Goal: Information Seeking & Learning: Learn about a topic

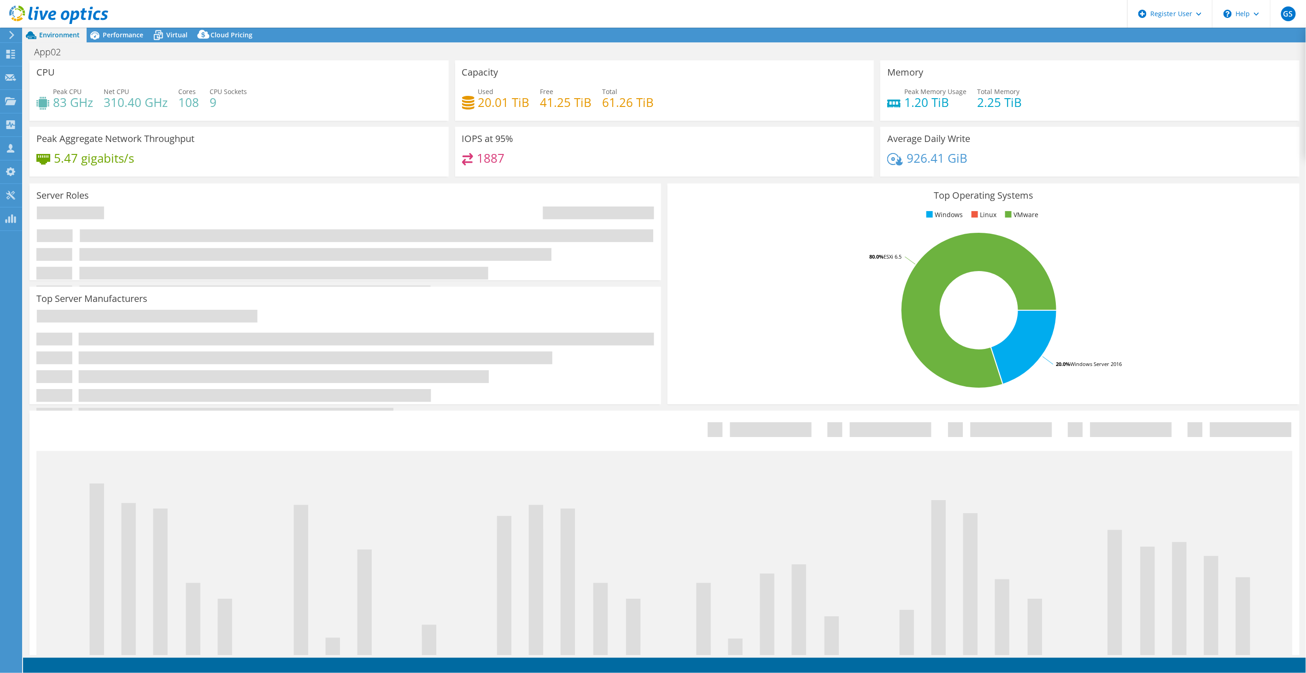
select select "USEast"
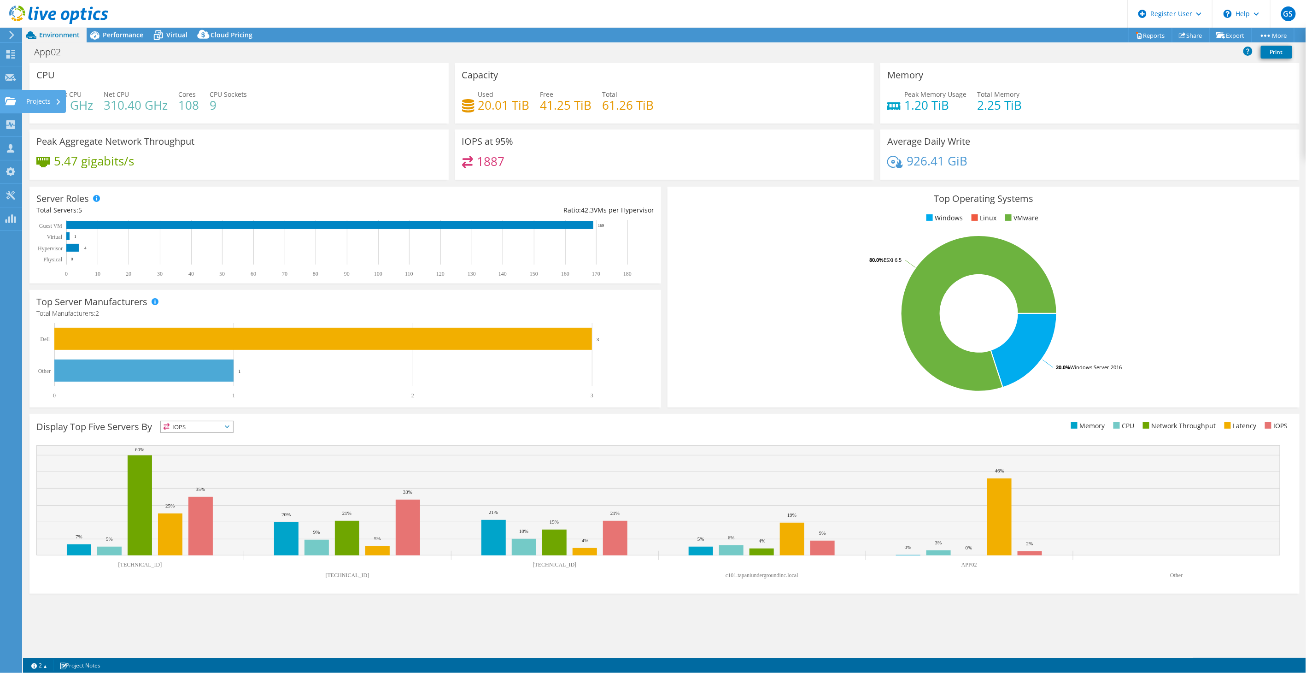
click at [10, 97] on icon at bounding box center [10, 101] width 11 height 9
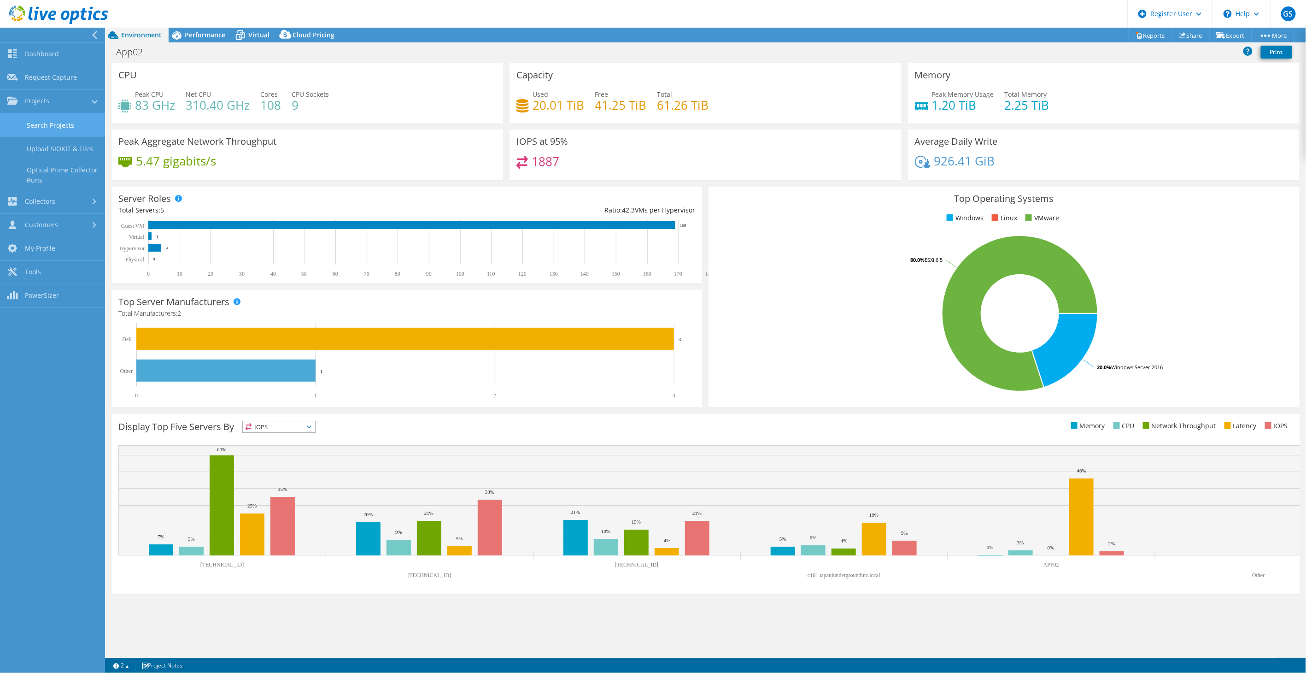
click at [62, 127] on link "Search Projects" at bounding box center [52, 124] width 105 height 23
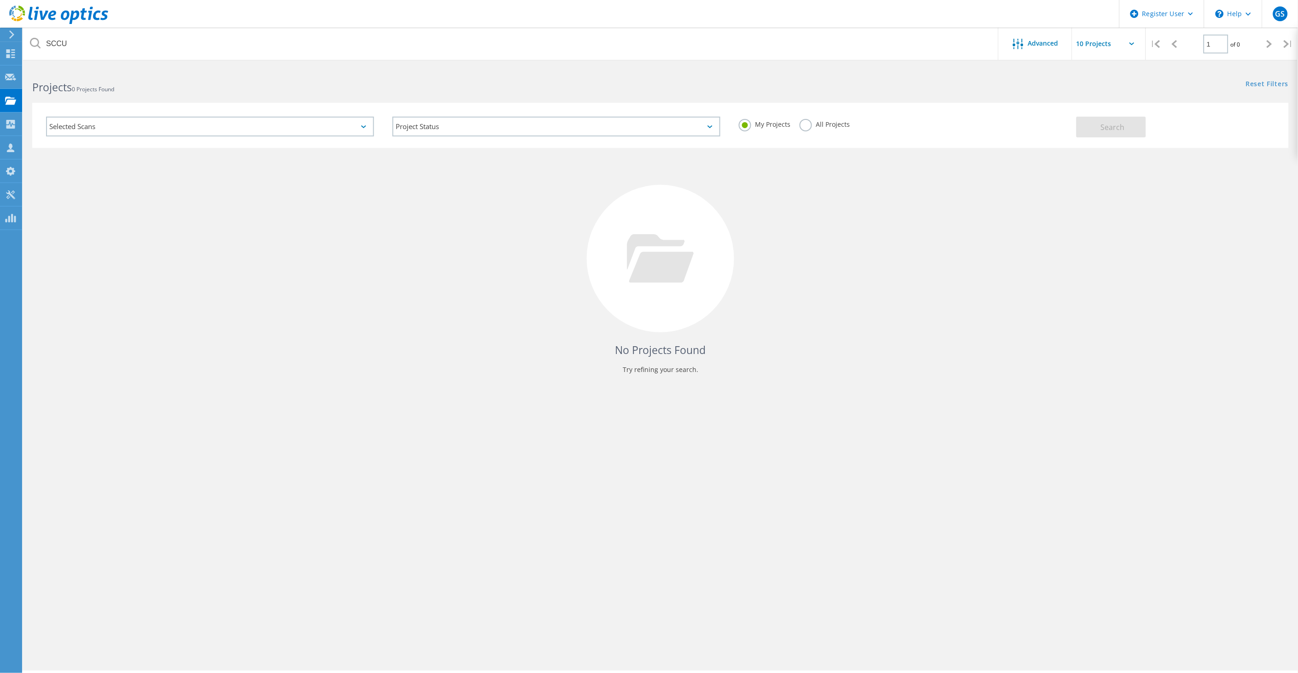
click at [819, 126] on label "All Projects" at bounding box center [825, 123] width 50 height 9
click at [0, 0] on input "All Projects" at bounding box center [0, 0] width 0 height 0
click at [1093, 126] on button "Search" at bounding box center [1112, 127] width 70 height 21
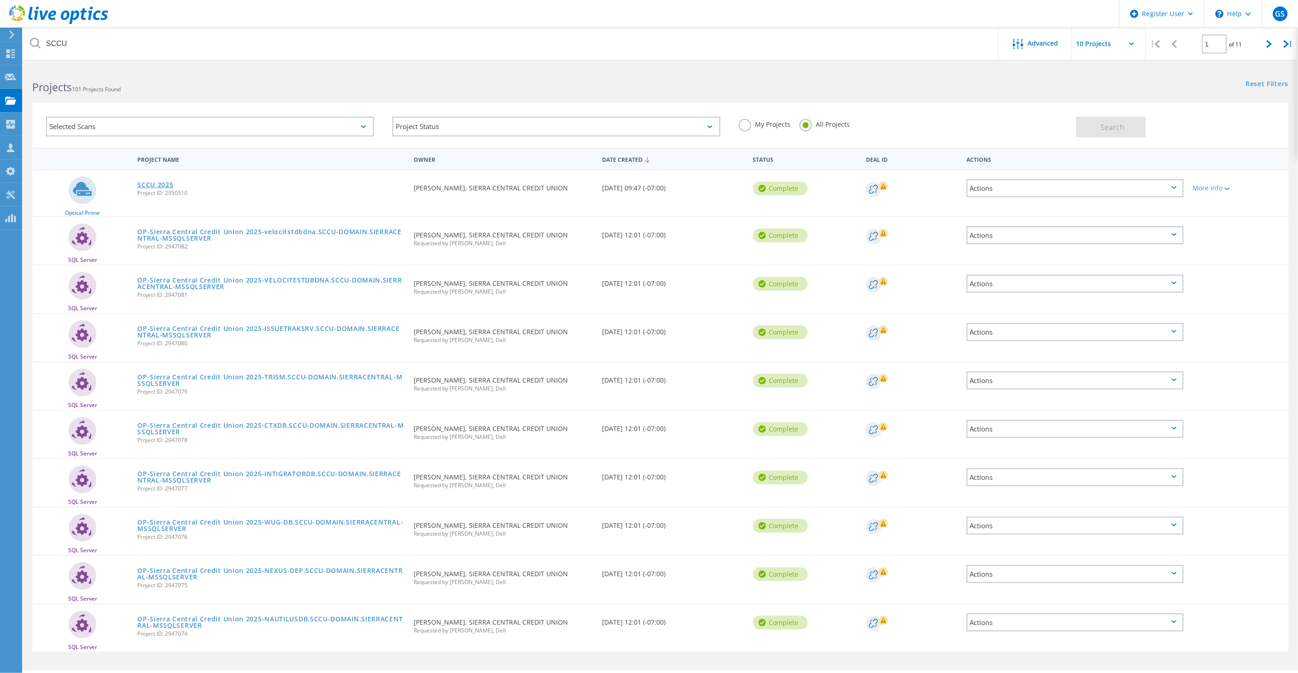
click at [163, 190] on span "Project ID: 2950510" at bounding box center [270, 193] width 267 height 6
click at [159, 182] on link "SCCU 2025" at bounding box center [155, 185] width 36 height 6
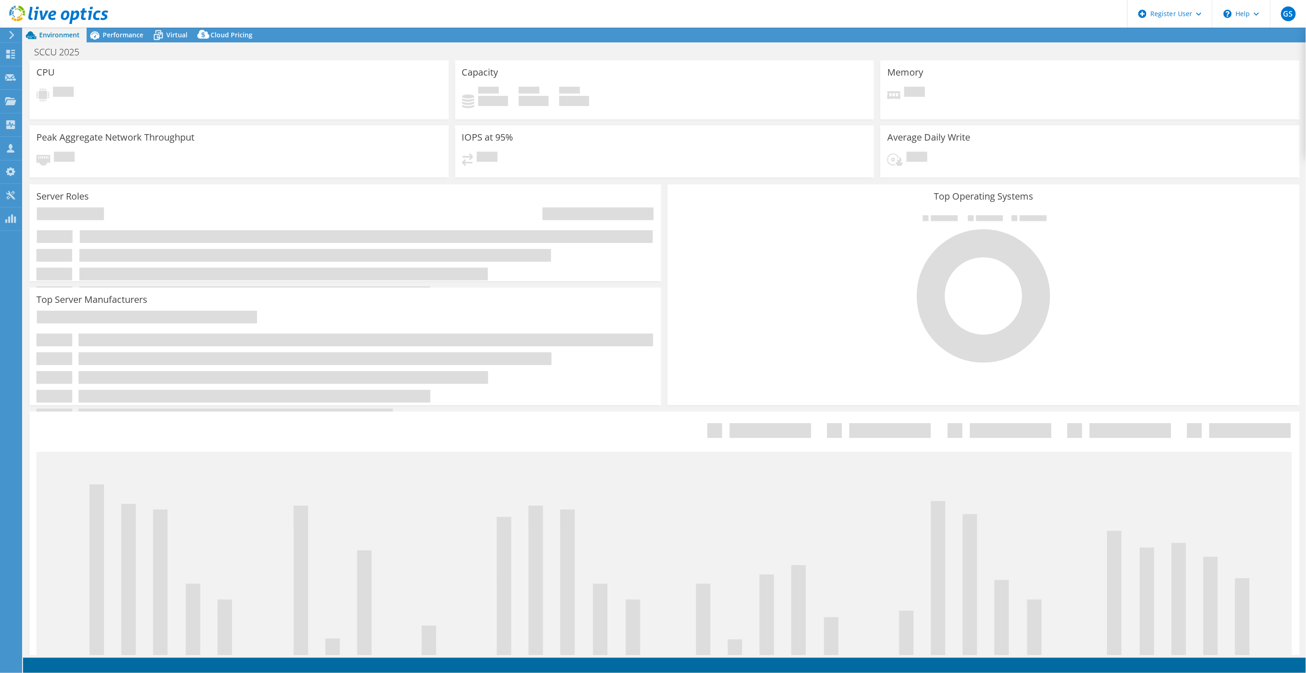
select select "USWest"
select select "USD"
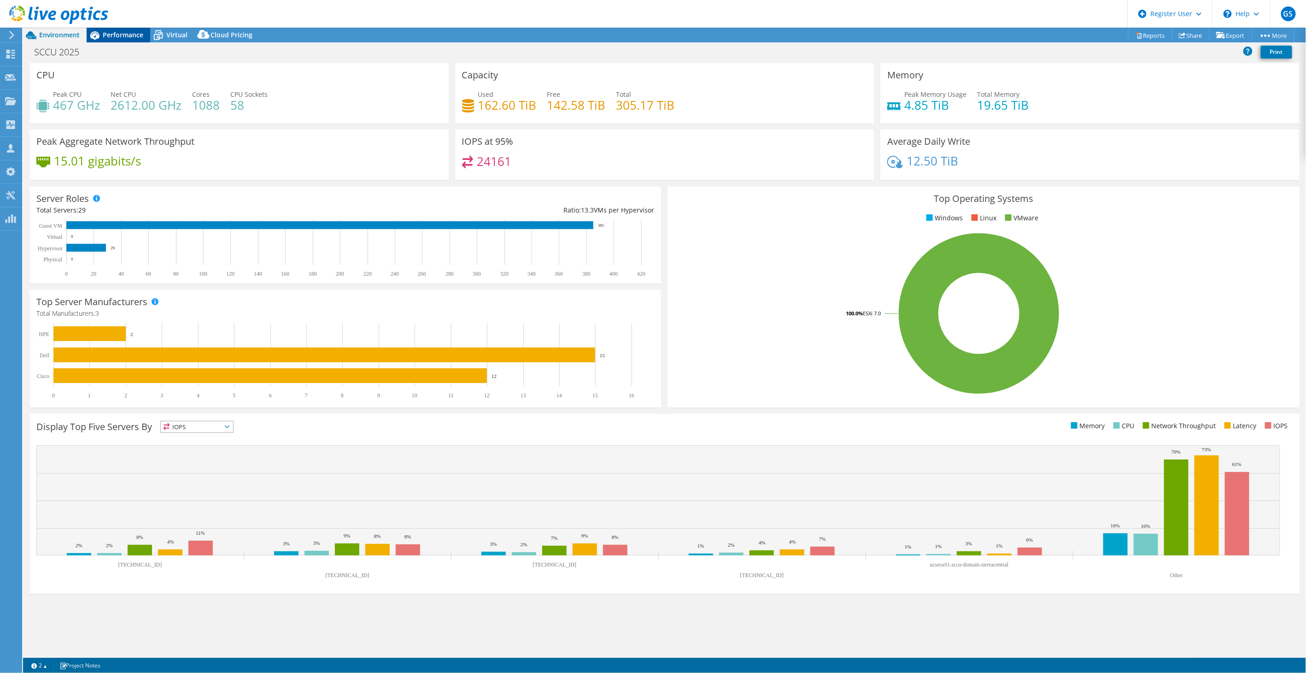
click at [120, 35] on span "Performance" at bounding box center [123, 34] width 41 height 9
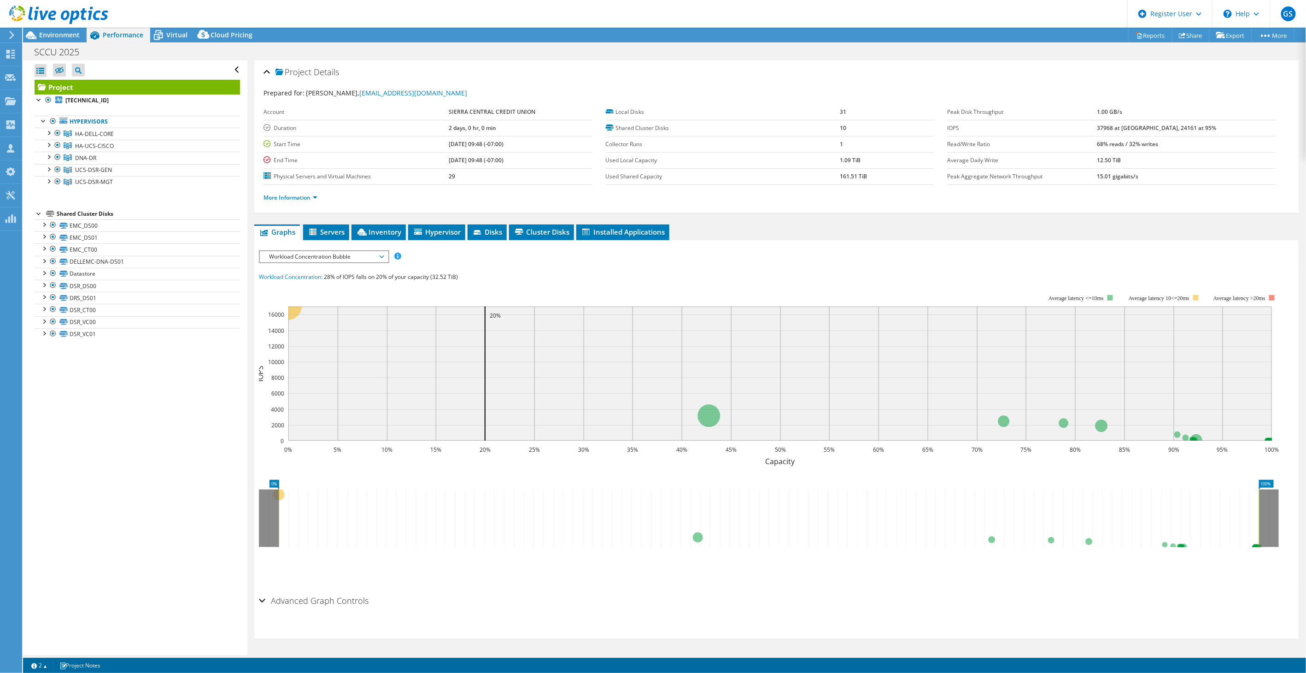
click at [342, 257] on span "Workload Concentration Bubble" at bounding box center [323, 256] width 118 height 11
click at [286, 299] on li "Latency" at bounding box center [324, 300] width 128 height 11
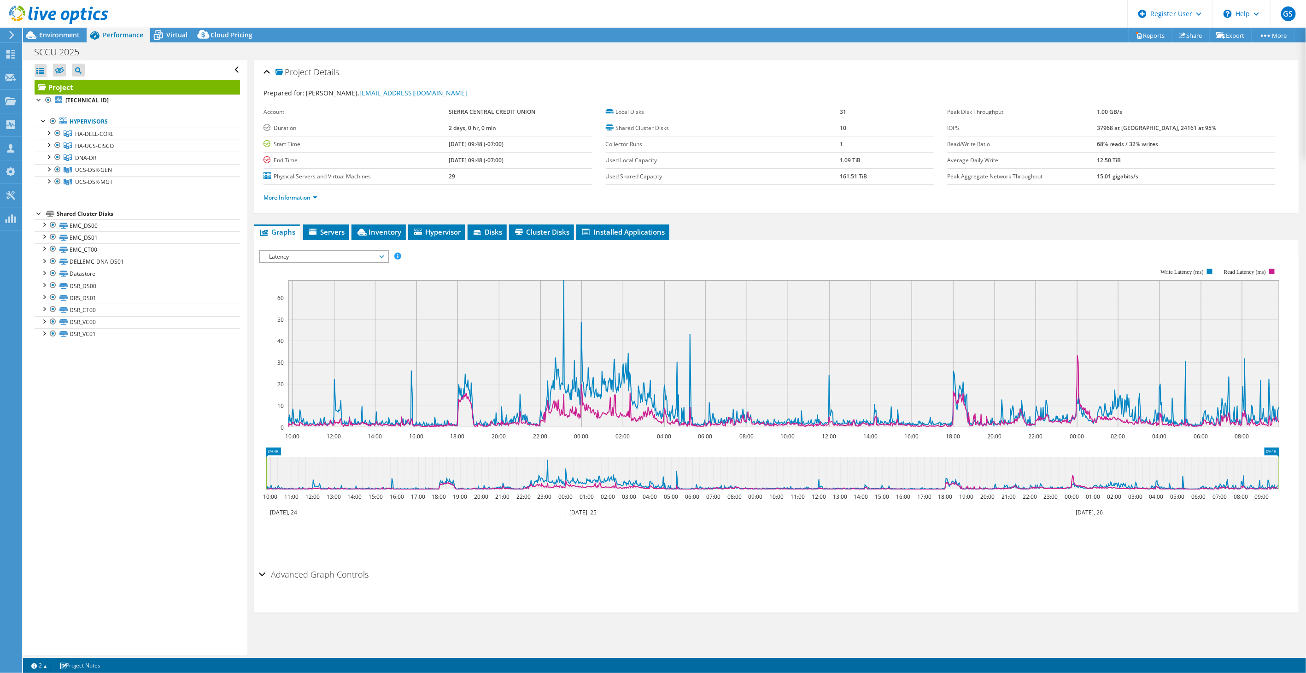
click at [874, 561] on div "IOPS Disk Throughput IO Size Latency Queue Depth CPU Percentage Memory Page Fau…" at bounding box center [776, 407] width 1035 height 315
click at [1250, 270] on text "Read Latency (ms)" at bounding box center [1245, 272] width 42 height 6
click at [311, 258] on span "Latency" at bounding box center [323, 256] width 118 height 11
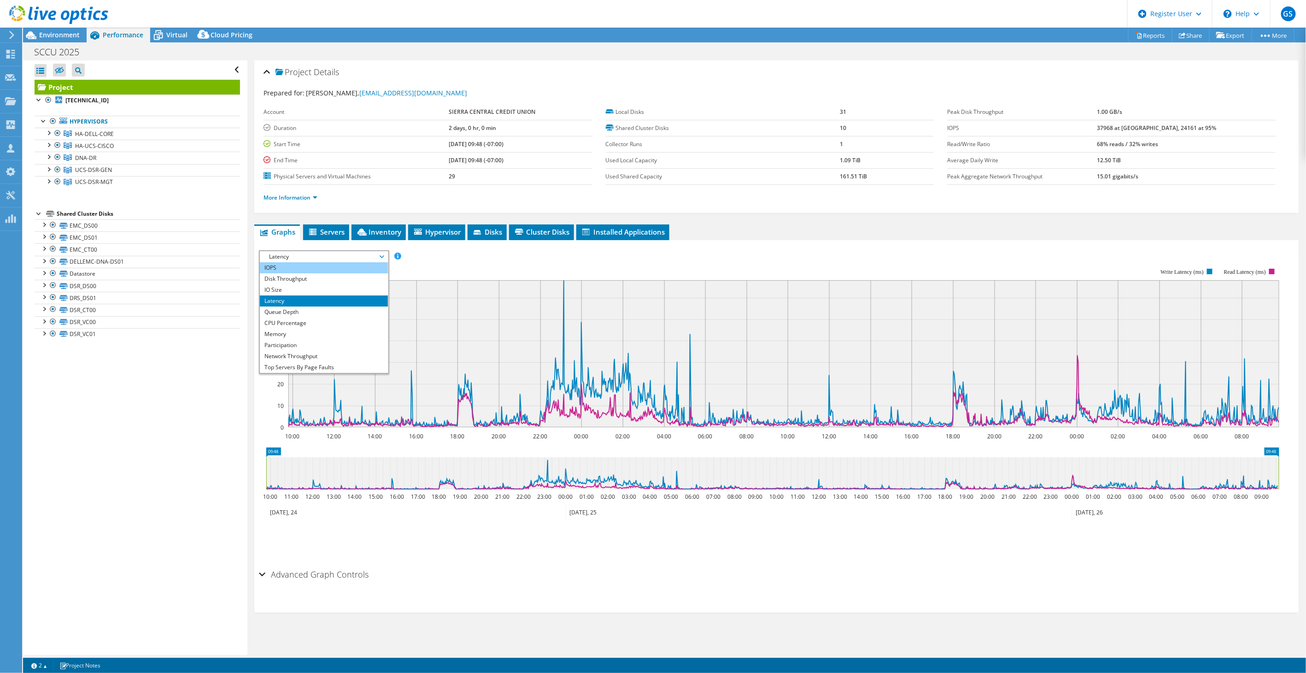
click at [288, 266] on li "IOPS" at bounding box center [324, 267] width 128 height 11
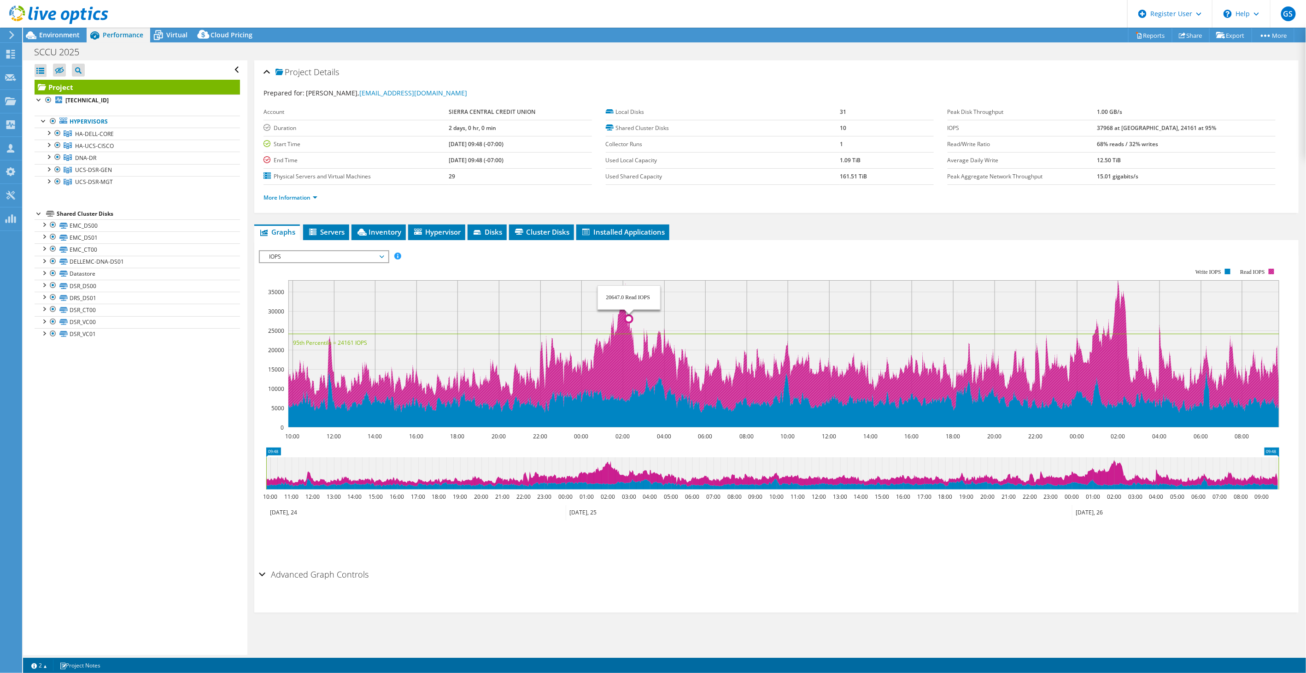
click at [624, 344] on icon at bounding box center [783, 346] width 991 height 133
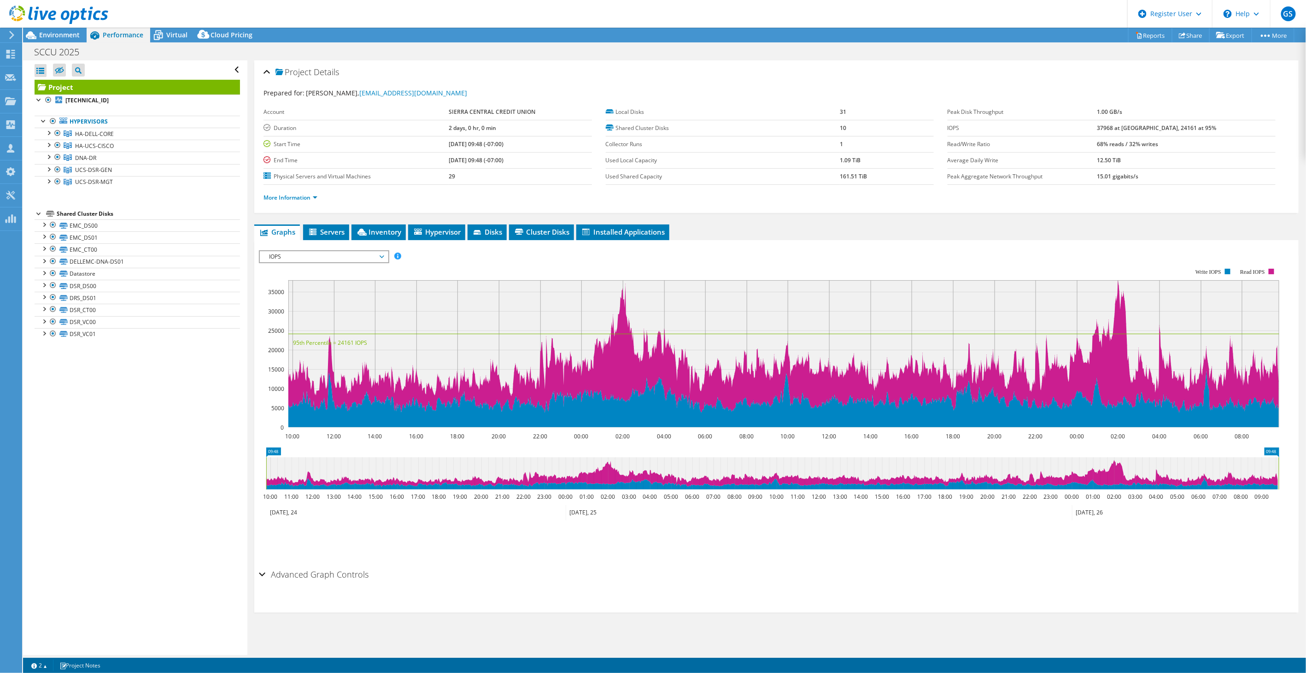
click at [346, 260] on span "IOPS" at bounding box center [323, 256] width 118 height 11
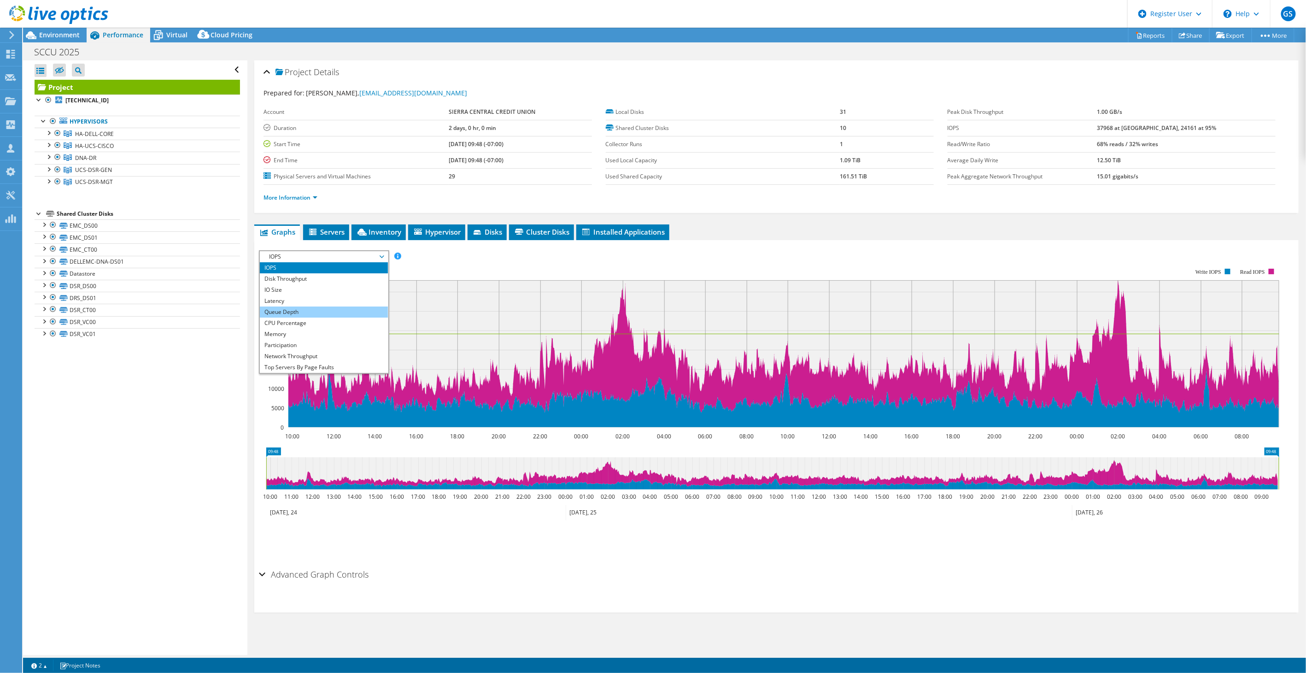
click at [319, 310] on li "Queue Depth" at bounding box center [324, 311] width 128 height 11
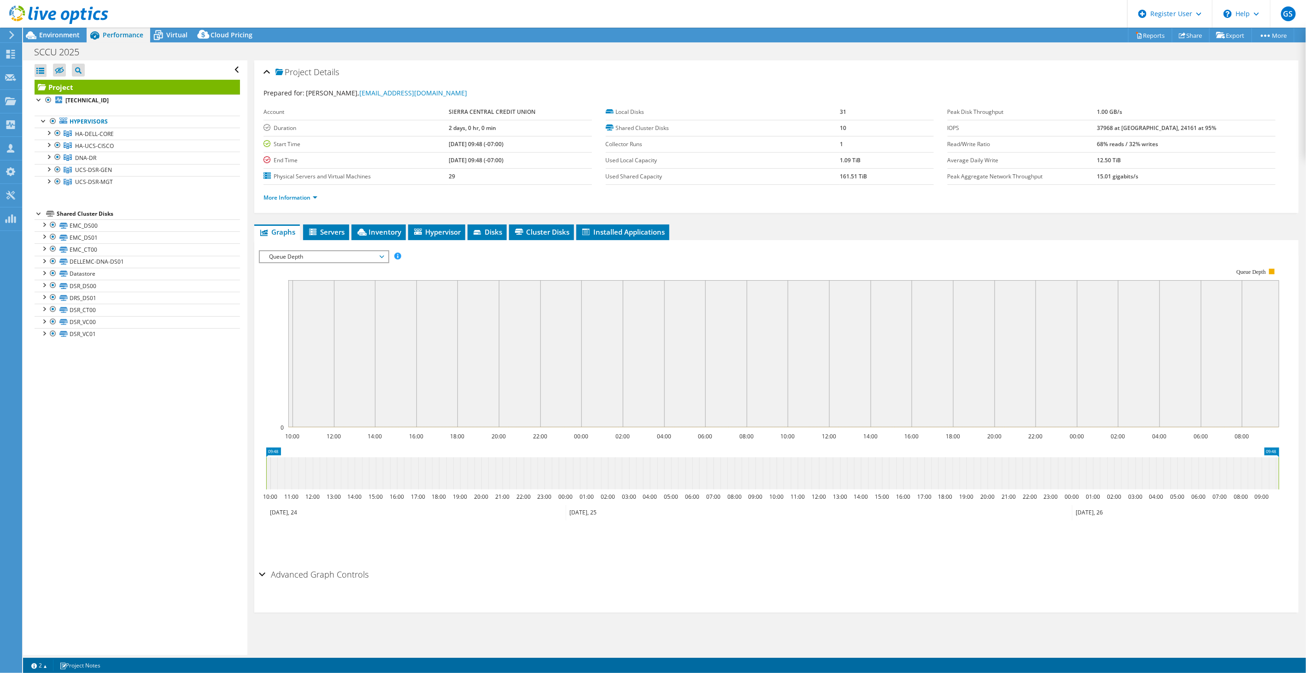
click at [310, 257] on span "Queue Depth" at bounding box center [323, 256] width 118 height 11
click at [315, 306] on li "Queue Depth" at bounding box center [324, 311] width 128 height 11
